Goal: Information Seeking & Learning: Learn about a topic

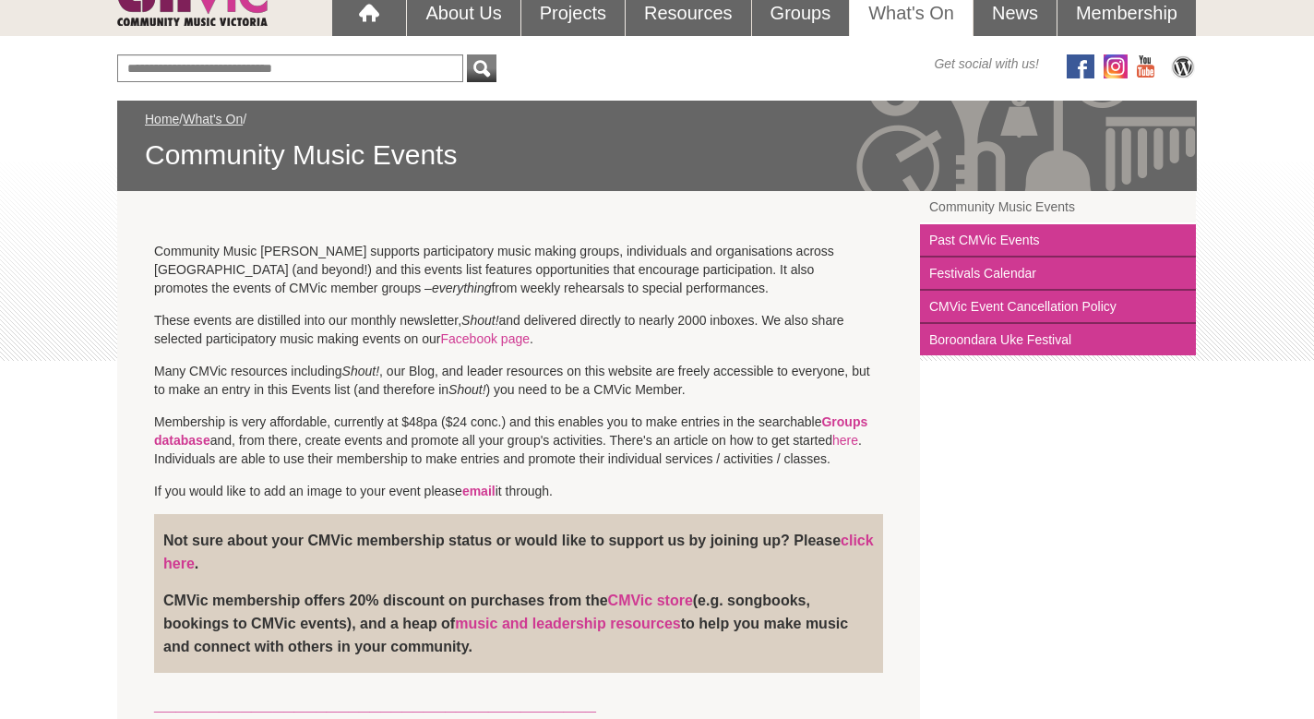
scroll to position [193, 0]
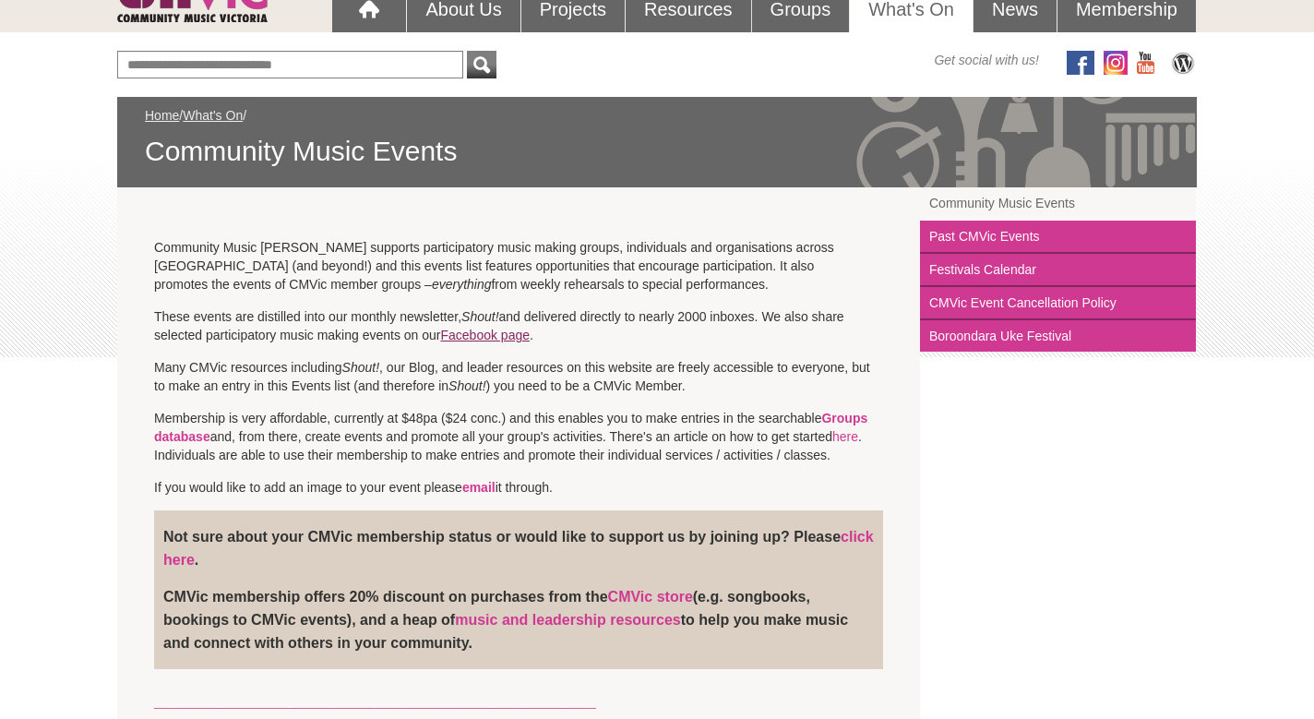
click at [482, 330] on link "Facebook page" at bounding box center [484, 334] width 89 height 15
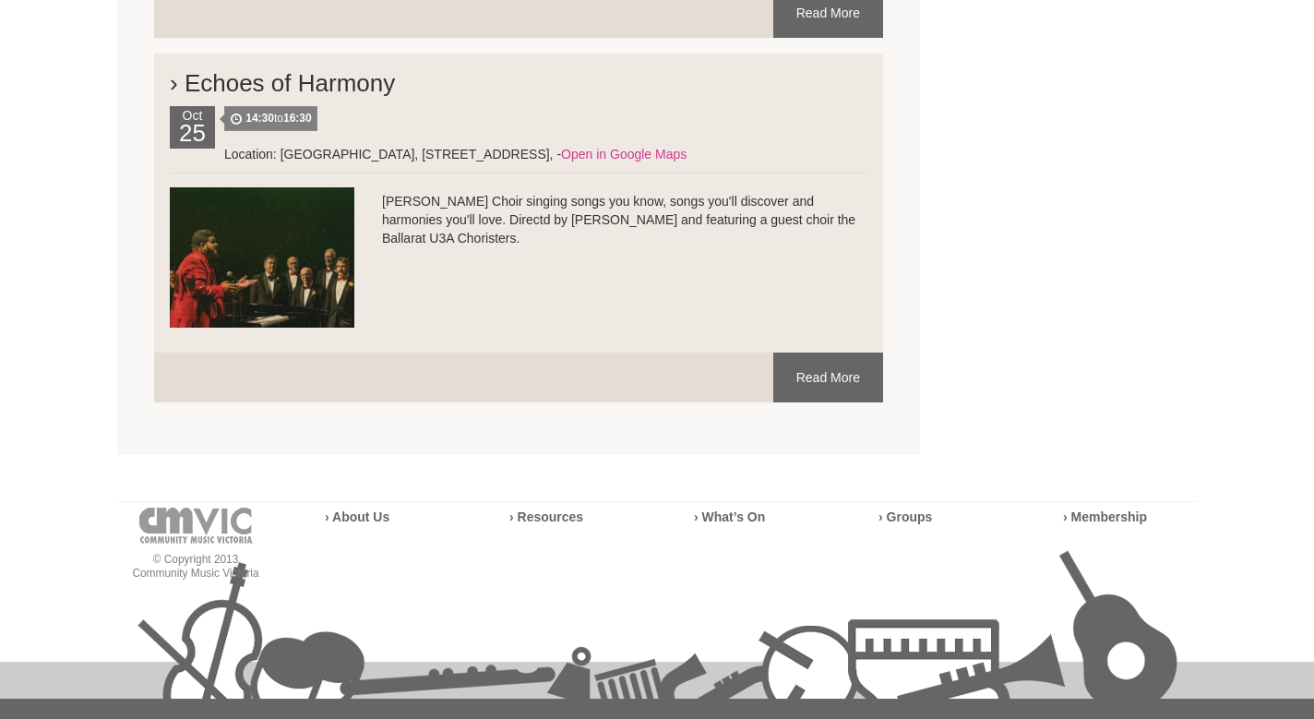
scroll to position [5357, 0]
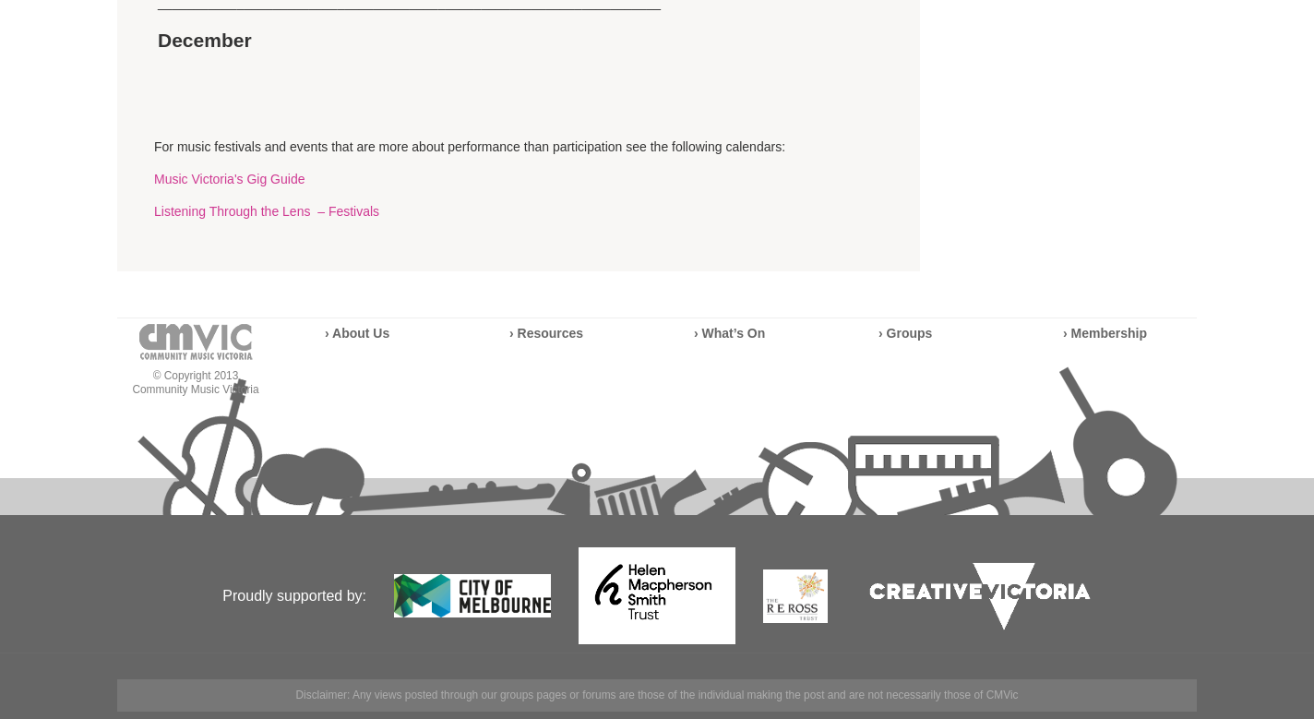
scroll to position [3836, 0]
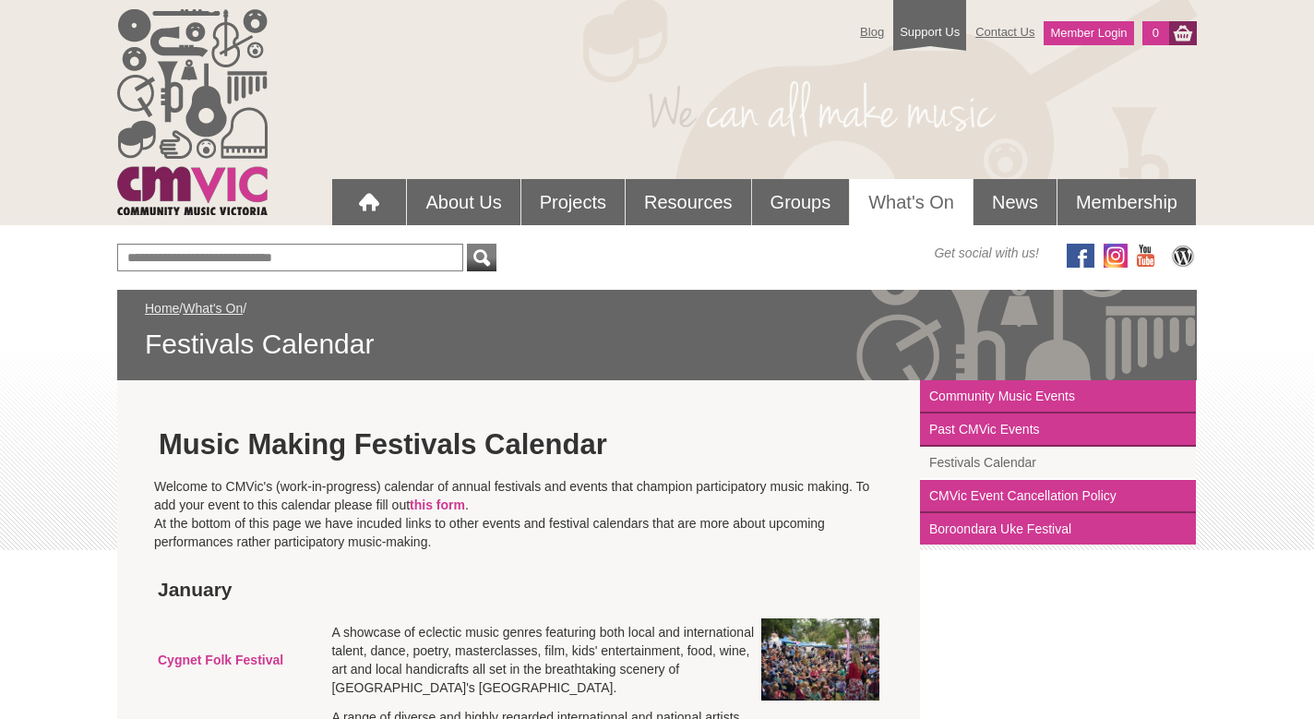
scroll to position [4026, 0]
